Goal: Task Accomplishment & Management: Manage account settings

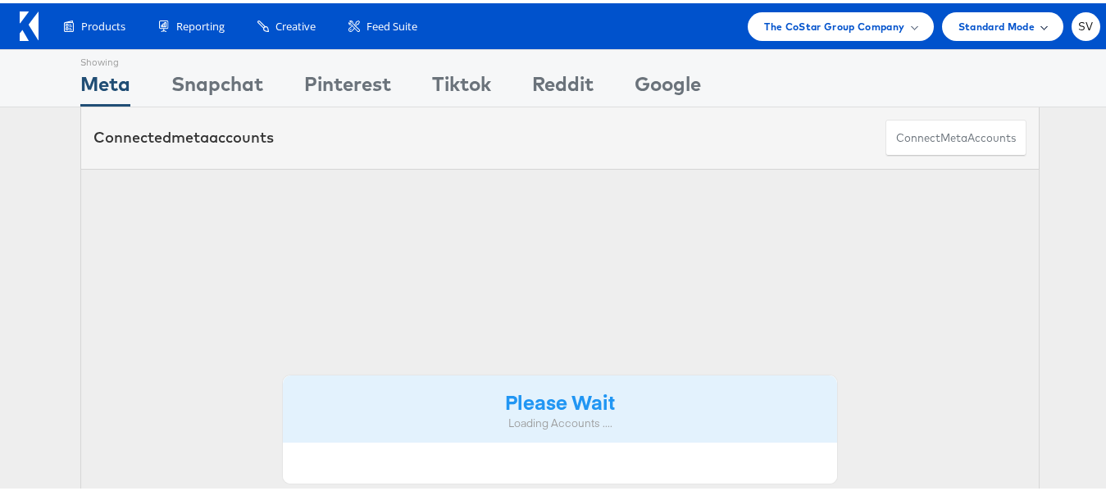
click at [1031, 27] on div "Standard Mode" at bounding box center [1003, 23] width 89 height 17
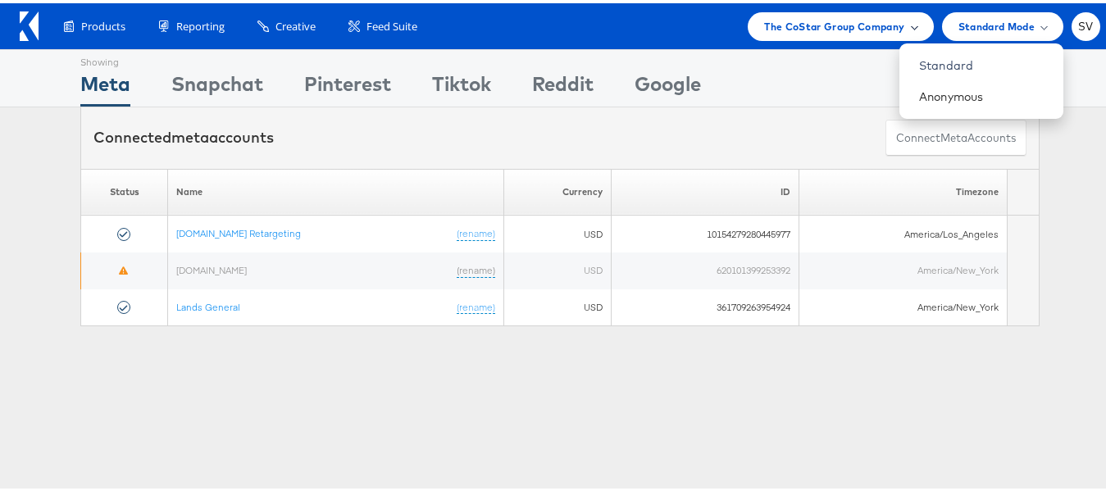
click at [791, 32] on div "The CoStar Group Company" at bounding box center [840, 23] width 185 height 29
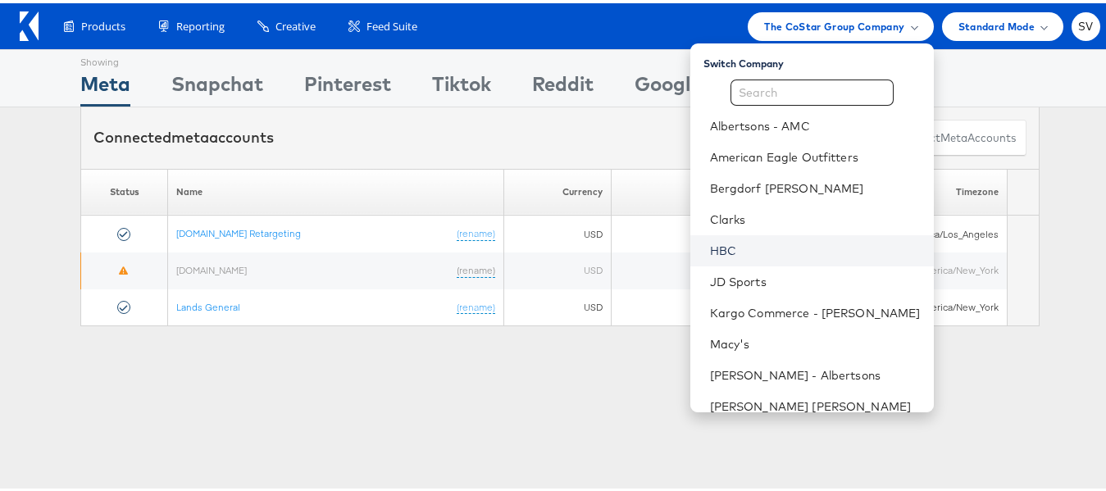
scroll to position [79, 0]
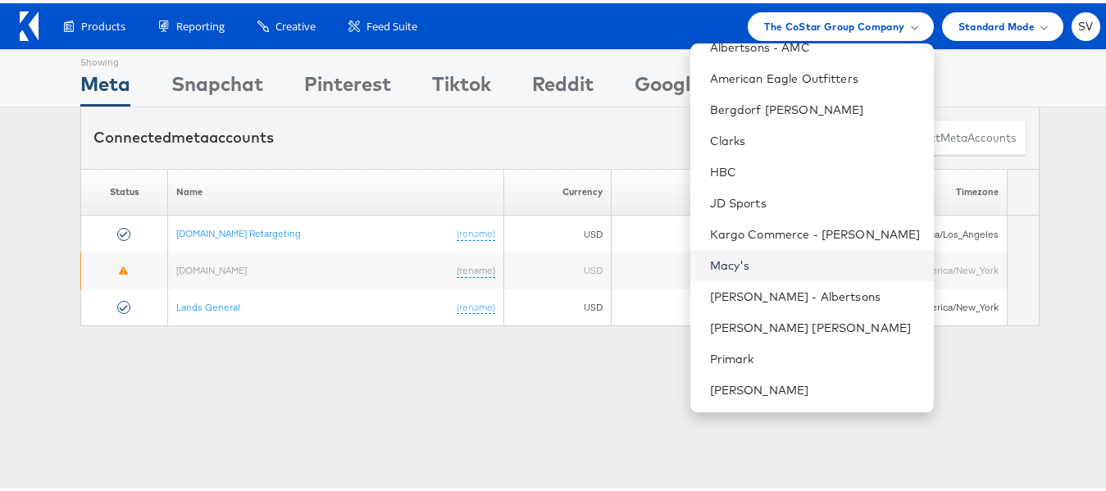
click at [736, 256] on link "Macy's" at bounding box center [815, 262] width 211 height 16
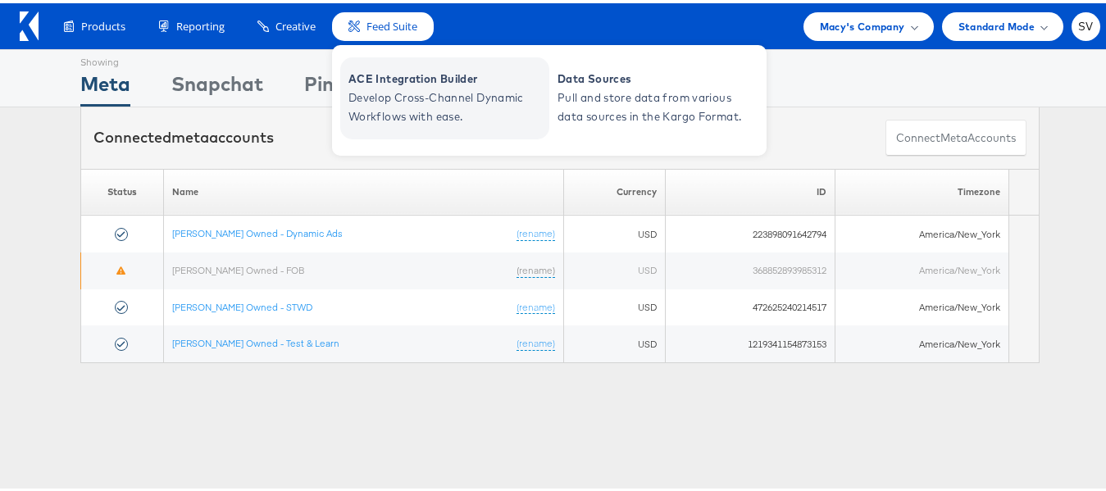
click at [410, 95] on span "Develop Cross-Channel Dynamic Workflows with ease." at bounding box center [447, 104] width 197 height 38
